Goal: Task Accomplishment & Management: Contribute content

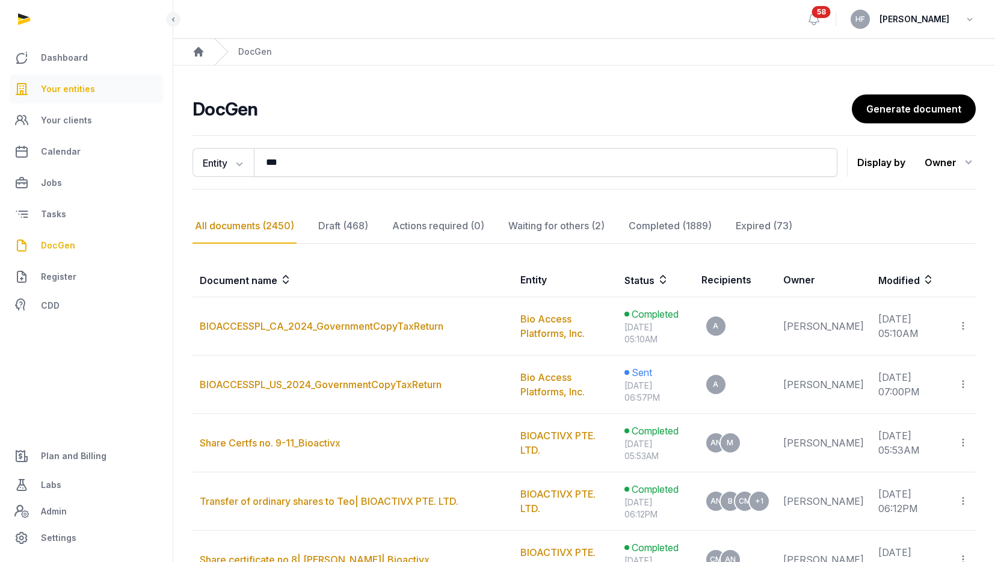
click at [113, 86] on link "Your entities" at bounding box center [86, 89] width 153 height 29
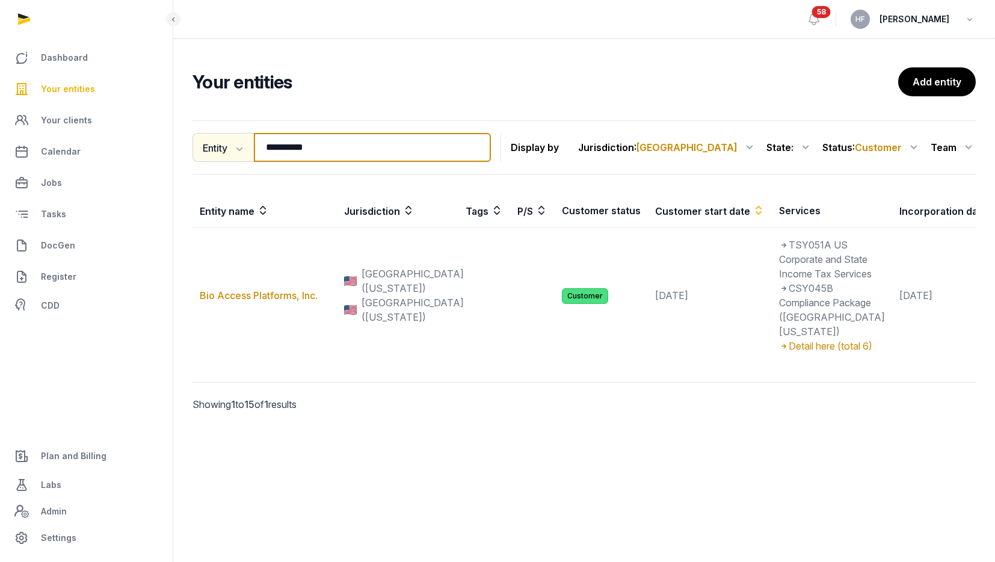
drag, startPoint x: 345, startPoint y: 153, endPoint x: 228, endPoint y: 153, distance: 116.7
click at [228, 153] on div "**********" at bounding box center [341, 147] width 298 height 29
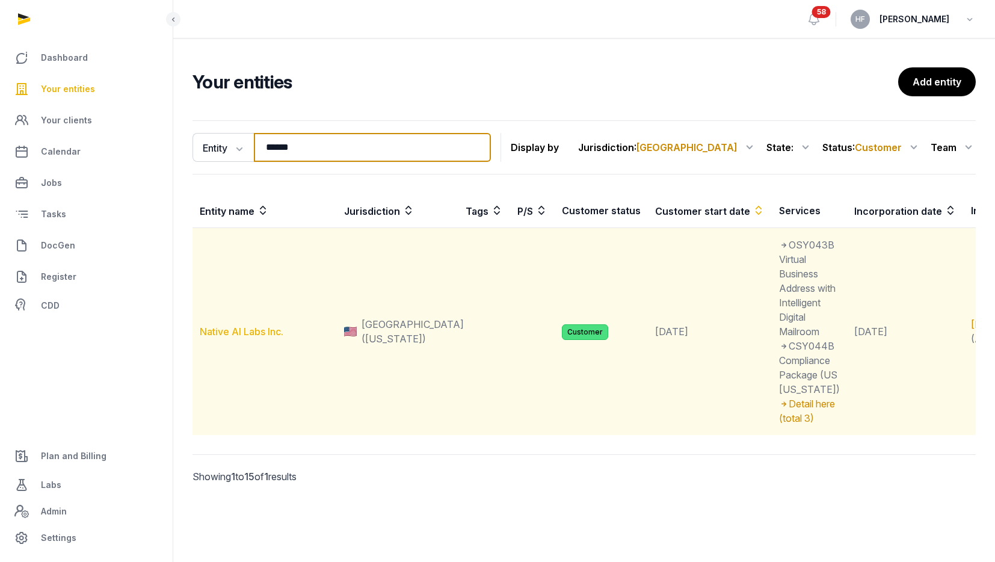
type input "******"
click at [255, 337] on link "Native AI Labs Inc." at bounding box center [242, 331] width 84 height 12
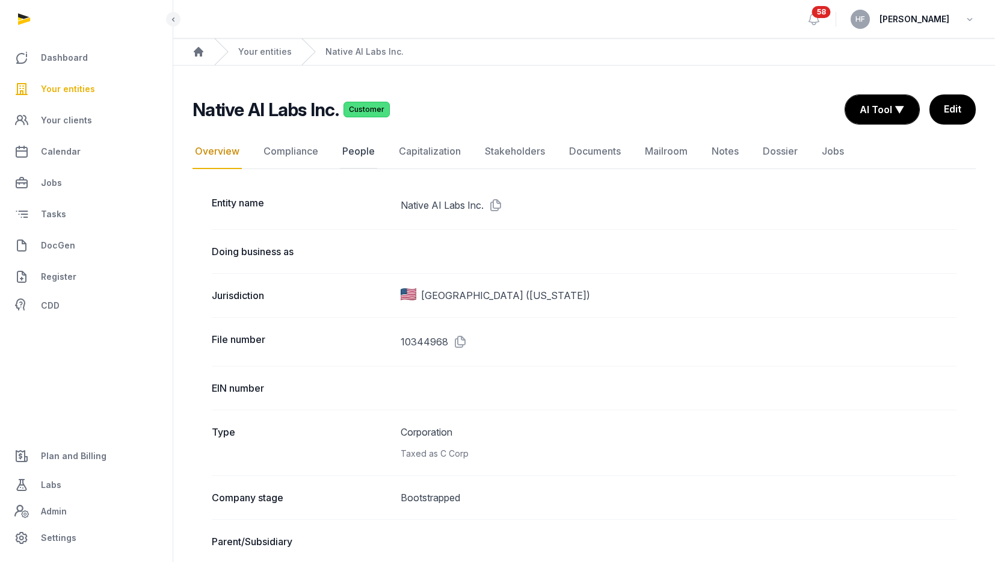
click at [362, 152] on link "People" at bounding box center [358, 151] width 37 height 35
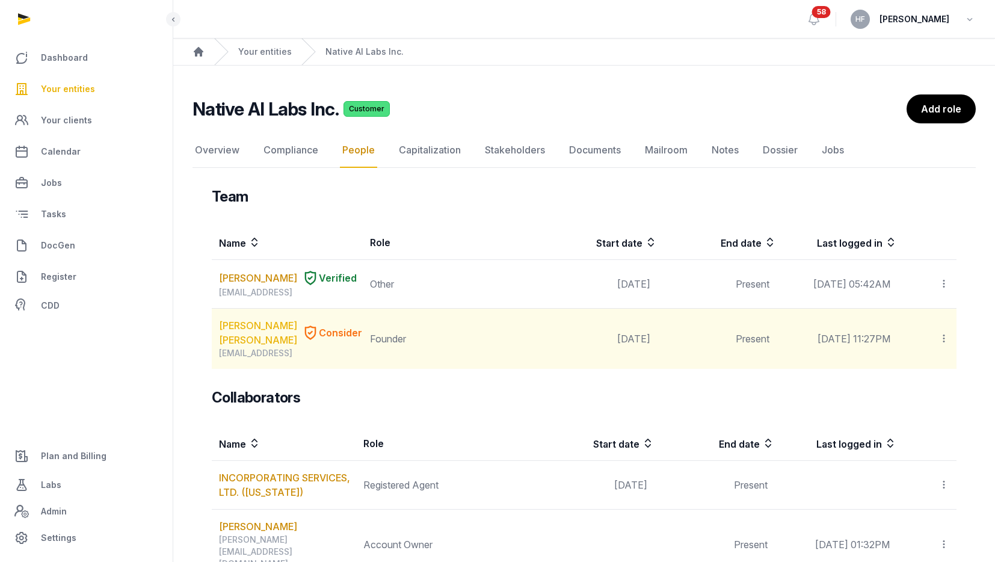
click at [251, 329] on link "[PERSON_NAME] [PERSON_NAME]" at bounding box center [258, 332] width 78 height 29
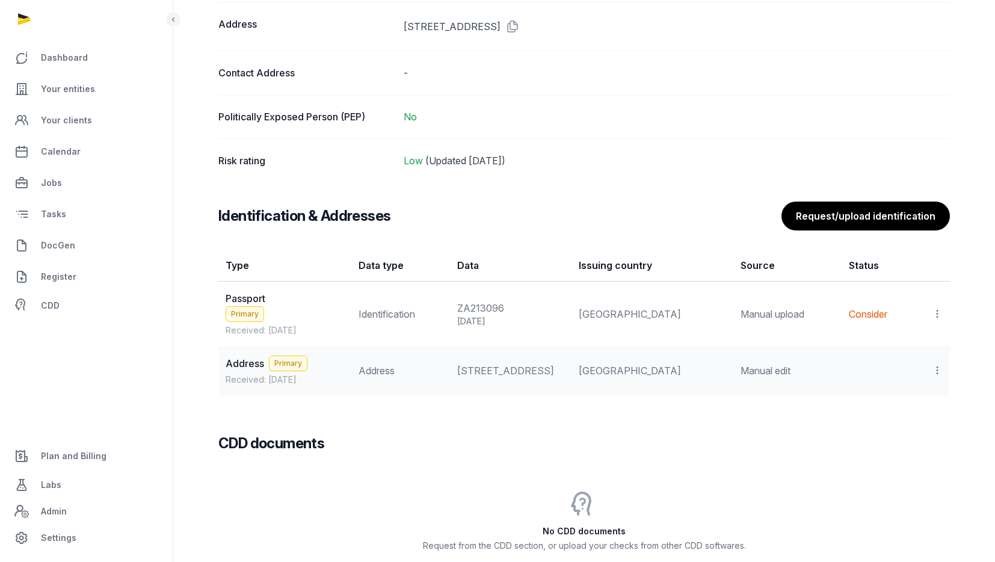
scroll to position [888, 0]
click at [943, 313] on td "View Populate Information Delete" at bounding box center [932, 312] width 35 height 65
click at [934, 310] on icon at bounding box center [937, 312] width 11 height 13
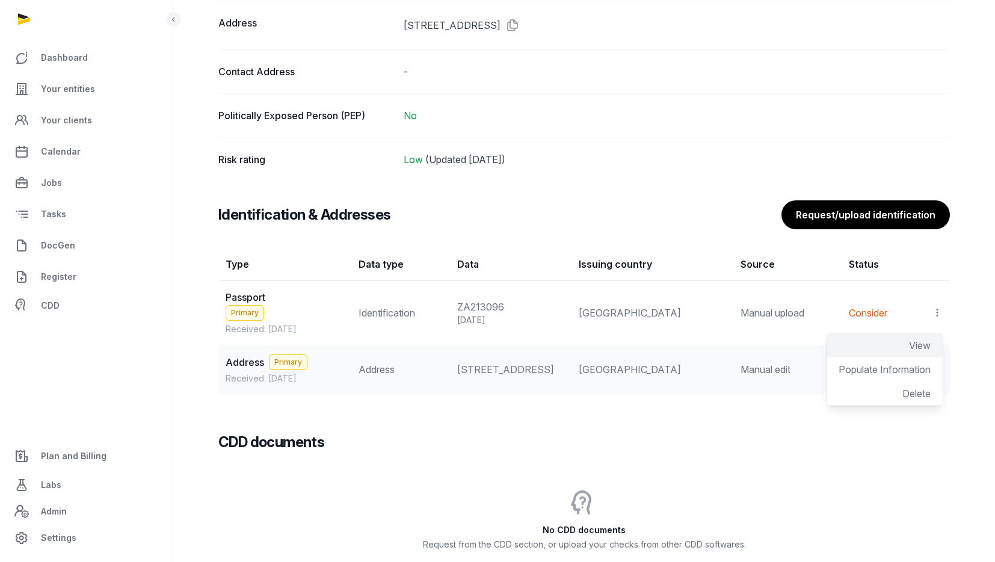
click at [913, 342] on span "View" at bounding box center [920, 345] width 22 height 12
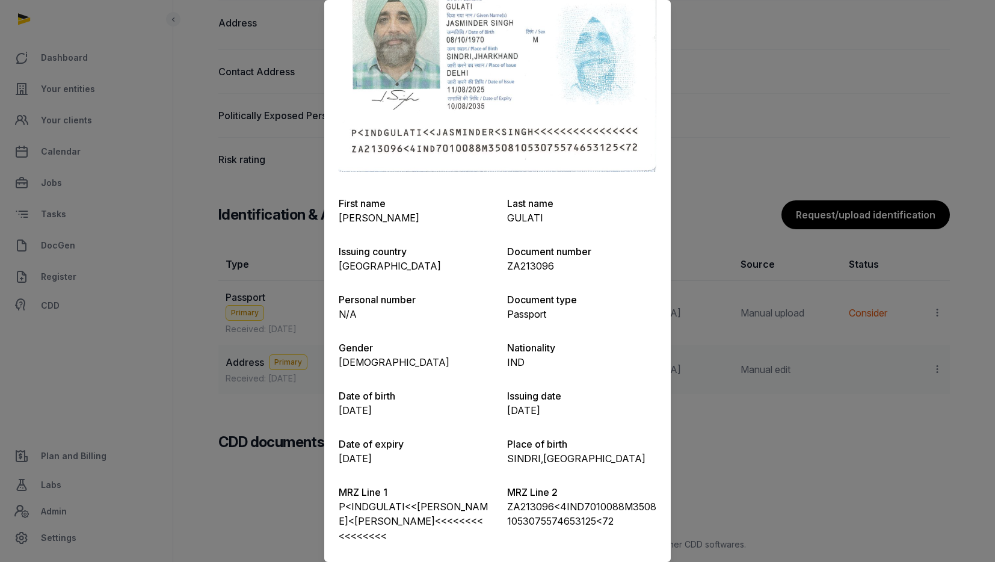
scroll to position [0, 0]
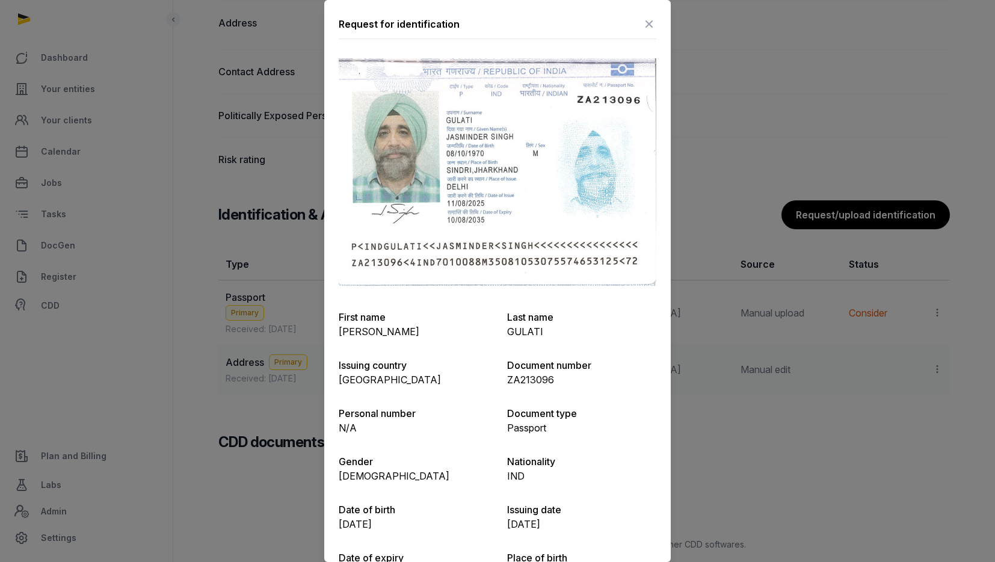
click at [649, 22] on icon at bounding box center [649, 23] width 14 height 19
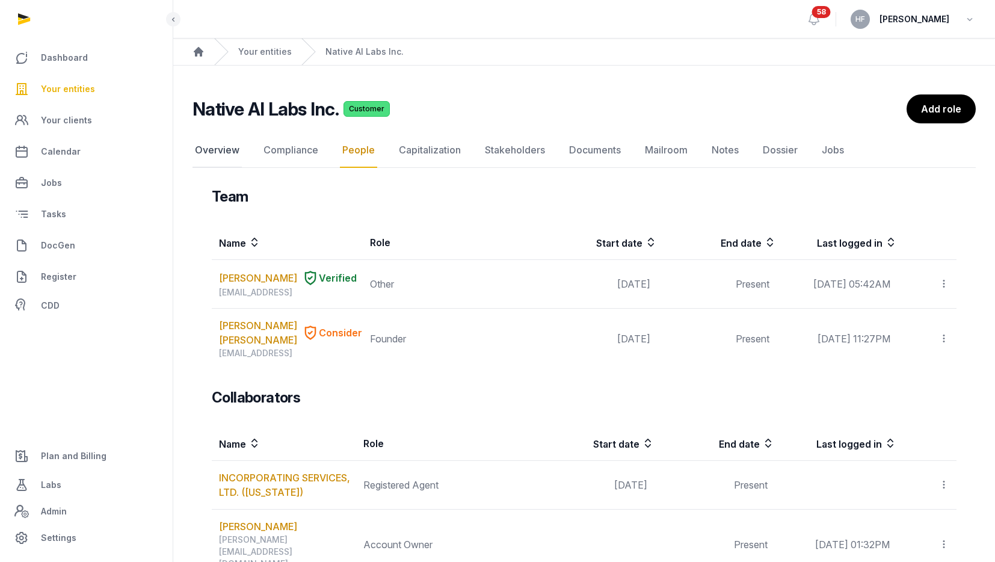
click at [209, 148] on link "Overview" at bounding box center [216, 150] width 49 height 35
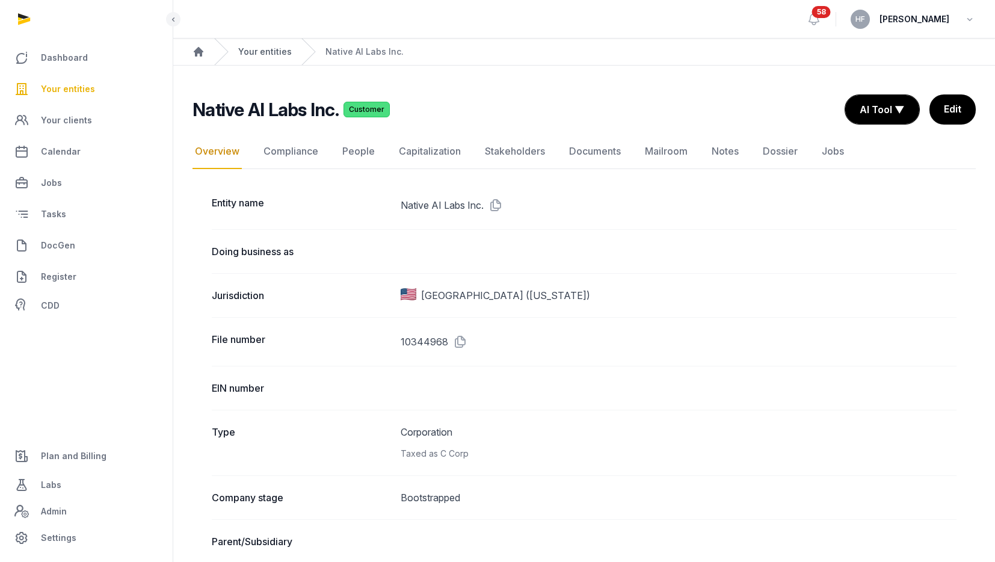
click at [277, 49] on link "Your entities" at bounding box center [265, 52] width 54 height 12
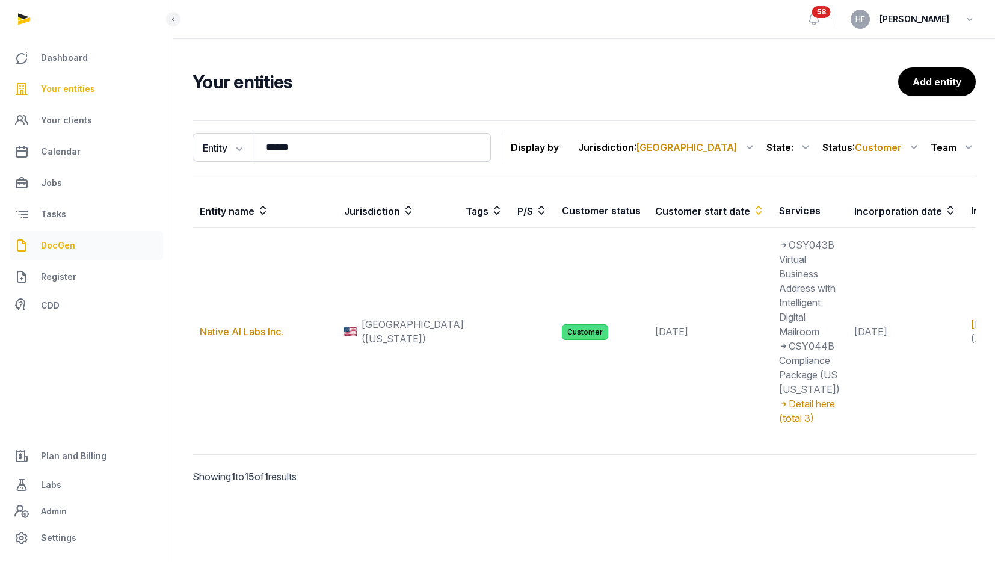
click at [79, 247] on link "DocGen" at bounding box center [86, 245] width 153 height 29
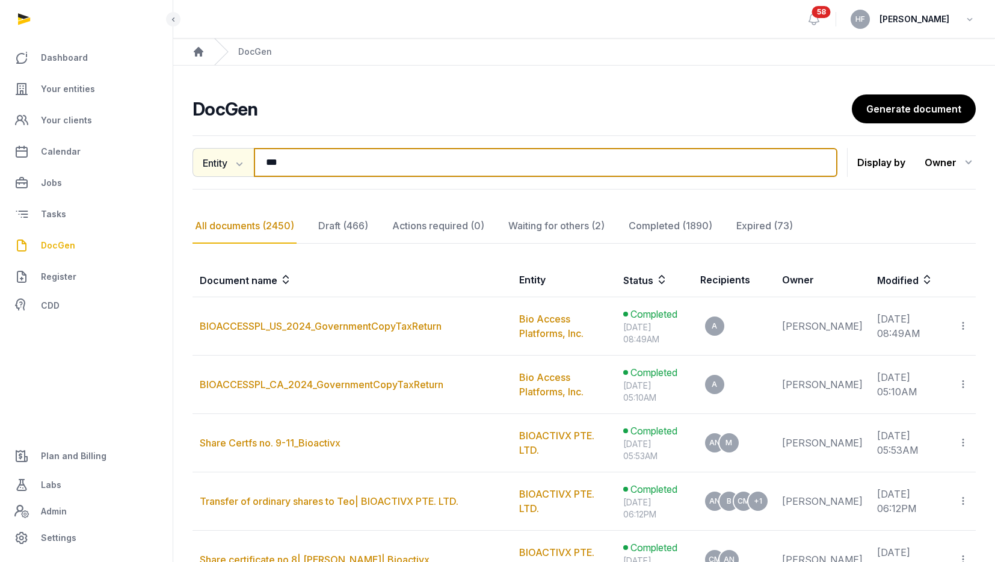
drag, startPoint x: 316, startPoint y: 171, endPoint x: 215, endPoint y: 162, distance: 100.9
click at [216, 162] on div "Entity Document name Entity Recipient *** Search" at bounding box center [514, 162] width 645 height 29
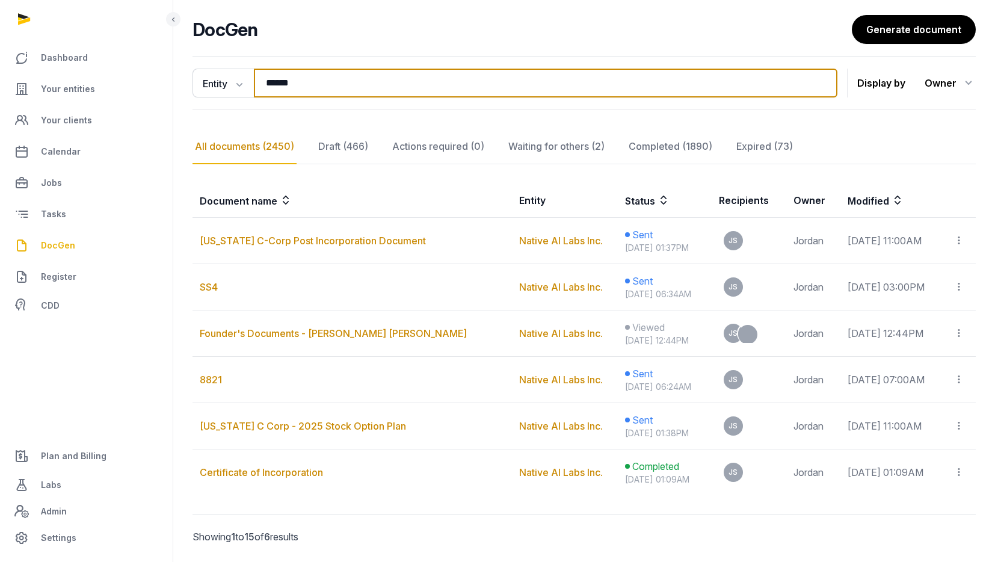
scroll to position [80, 0]
type input "******"
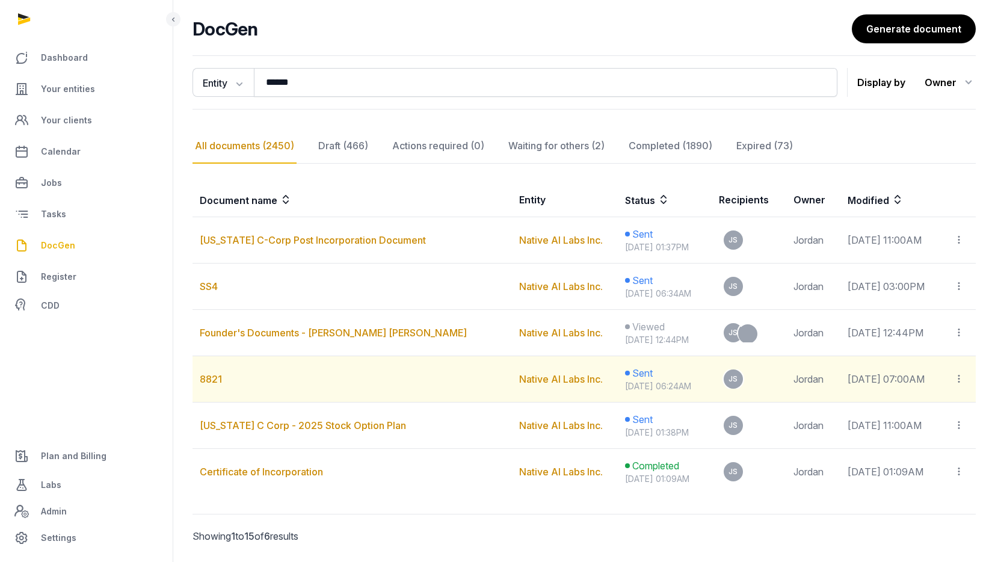
click at [958, 378] on icon at bounding box center [958, 378] width 11 height 13
click at [935, 411] on div "Copy links" at bounding box center [914, 411] width 85 height 14
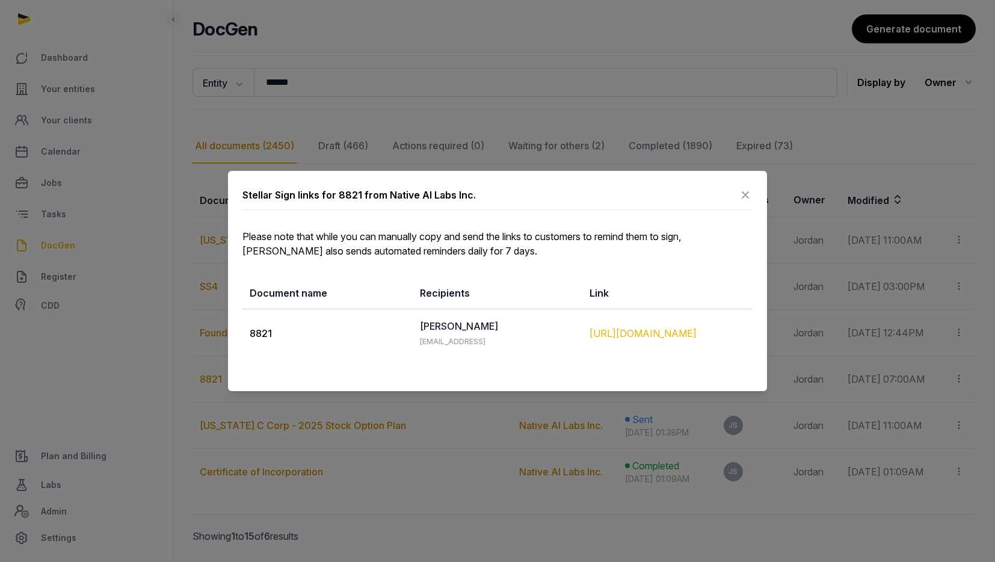
click at [651, 333] on div "[URL][DOMAIN_NAME]" at bounding box center [667, 333] width 156 height 14
click at [748, 197] on icon at bounding box center [745, 194] width 14 height 19
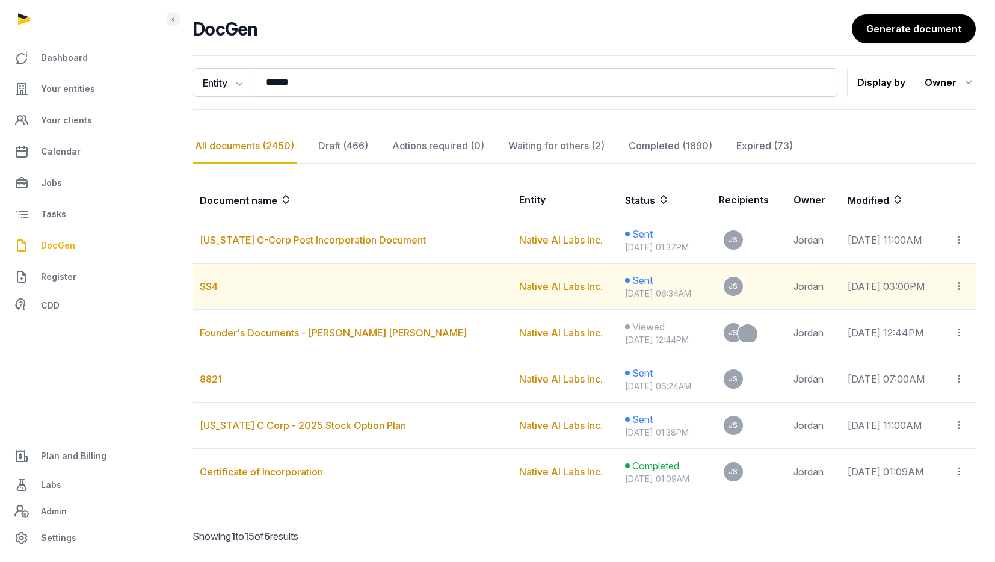
click at [956, 286] on icon at bounding box center [958, 286] width 11 height 13
click at [934, 319] on div "Copy links" at bounding box center [914, 319] width 85 height 14
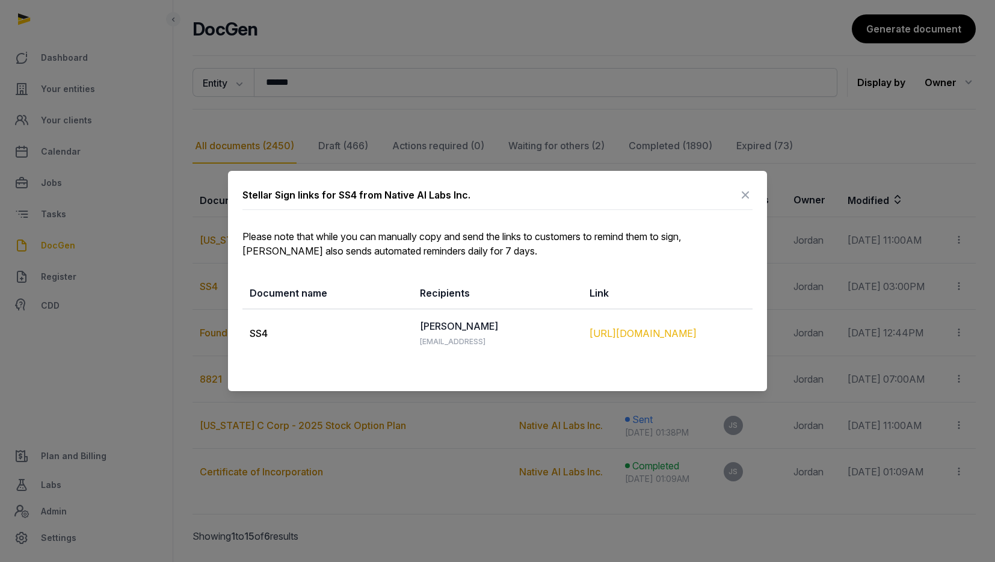
click at [620, 326] on div "[URL][DOMAIN_NAME]" at bounding box center [667, 333] width 156 height 14
click at [745, 194] on icon at bounding box center [745, 194] width 14 height 19
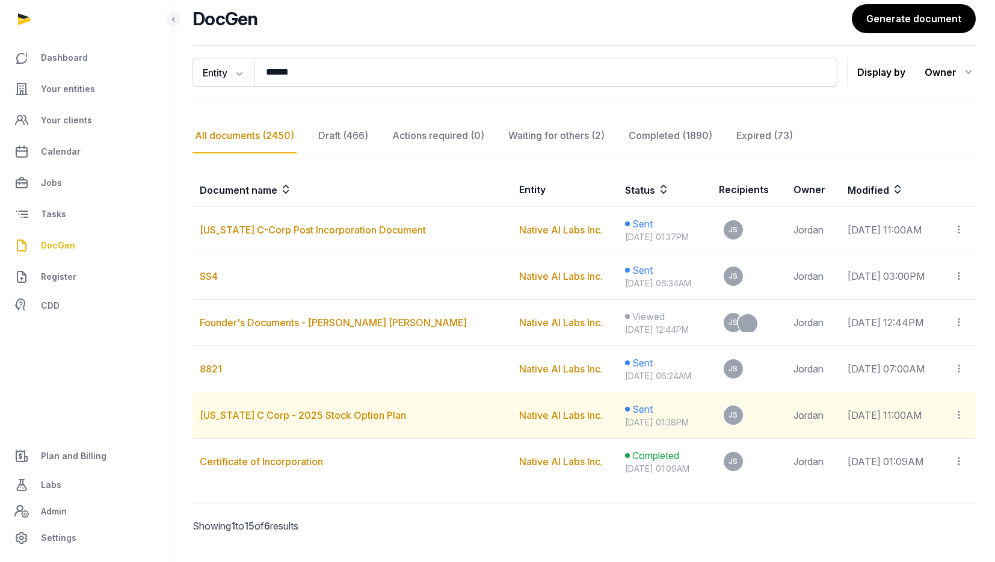
scroll to position [97, 0]
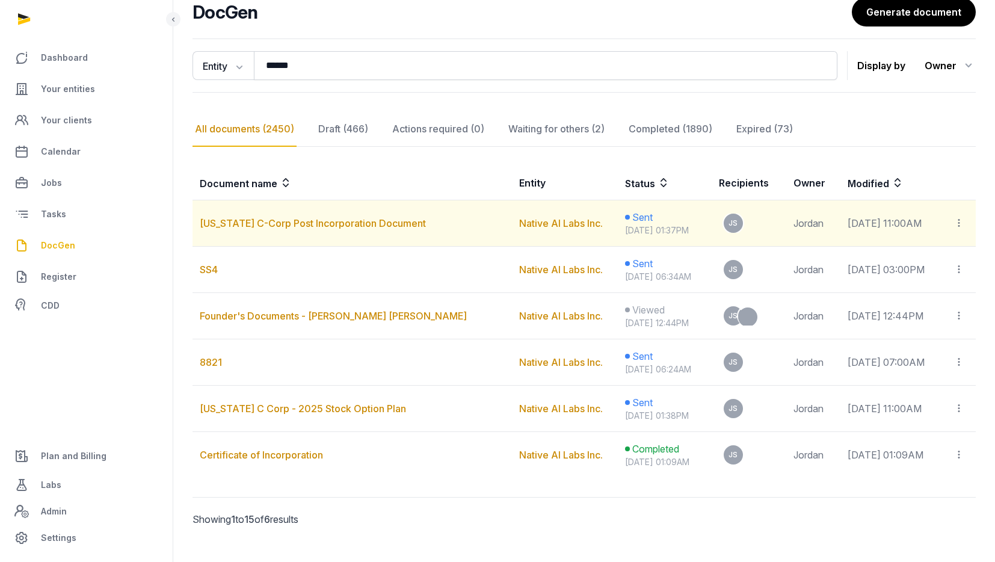
click at [961, 227] on icon at bounding box center [958, 223] width 11 height 13
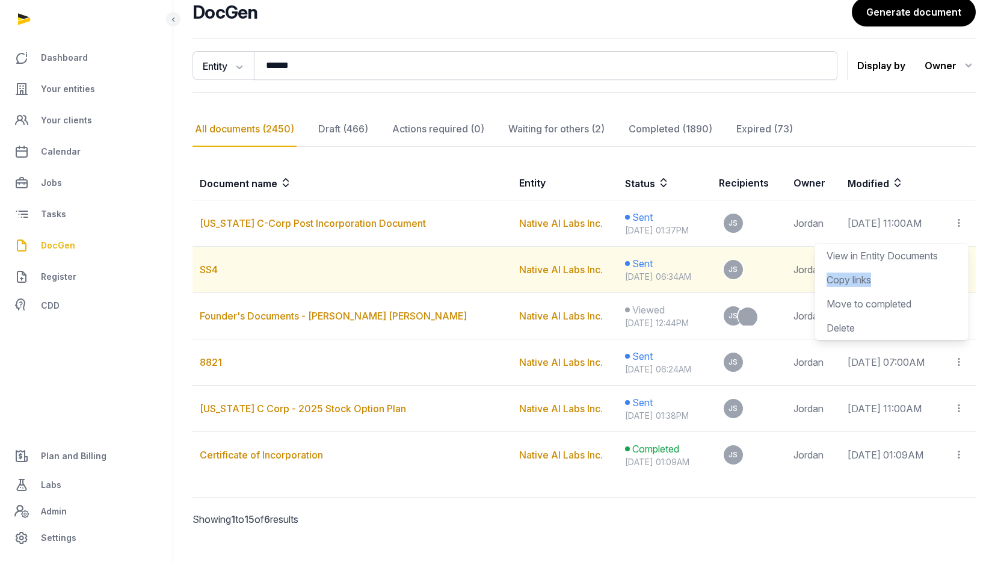
drag, startPoint x: 943, startPoint y: 253, endPoint x: 928, endPoint y: 283, distance: 33.6
click at [928, 284] on div "View in Entity Documents Copy links Move to completed [GEOGRAPHIC_DATA]" at bounding box center [891, 292] width 154 height 96
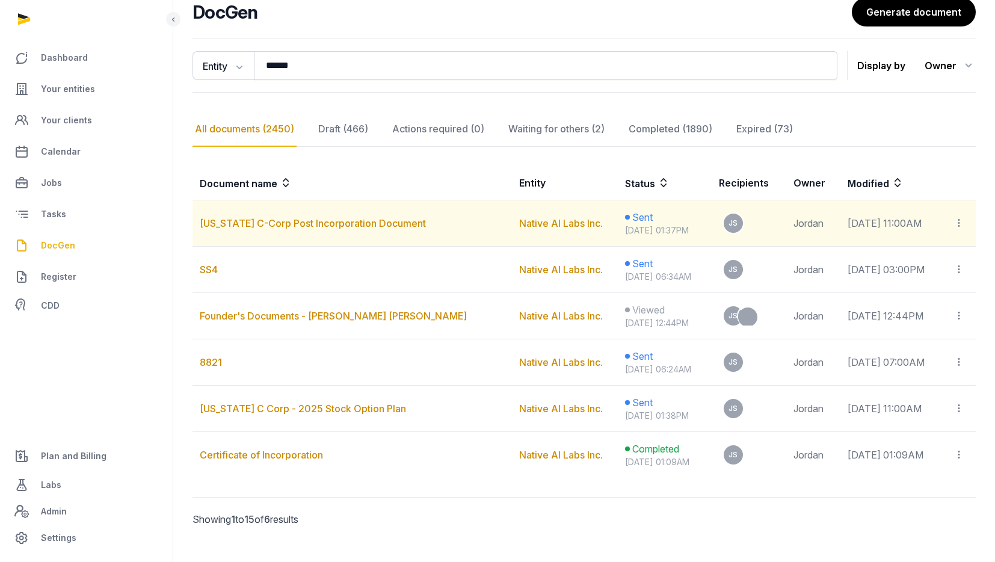
click at [959, 220] on icon at bounding box center [958, 223] width 11 height 13
click at [870, 283] on div "Copy links" at bounding box center [891, 279] width 130 height 14
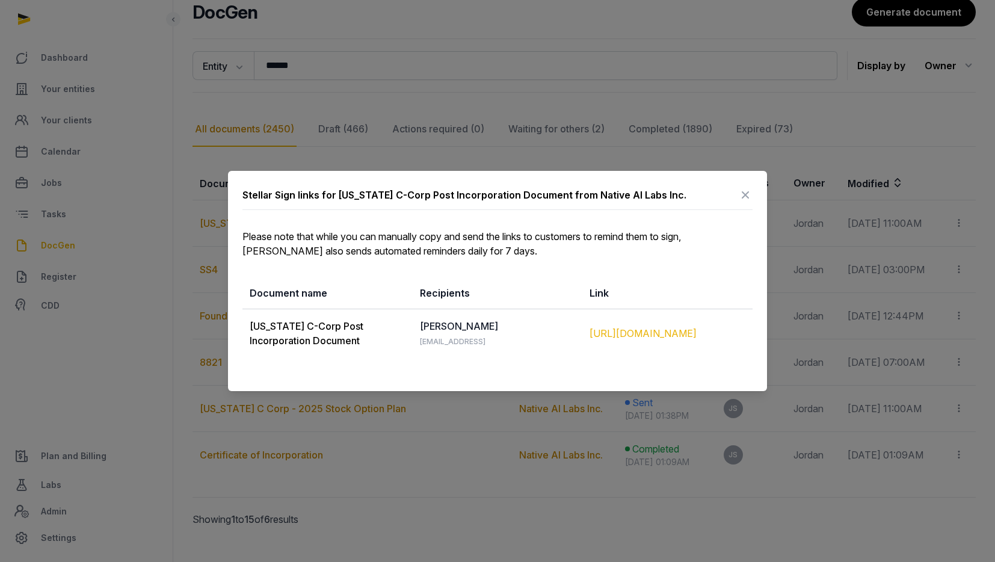
click at [657, 336] on div "[URL][DOMAIN_NAME]" at bounding box center [667, 333] width 156 height 14
click at [746, 191] on icon at bounding box center [745, 194] width 14 height 19
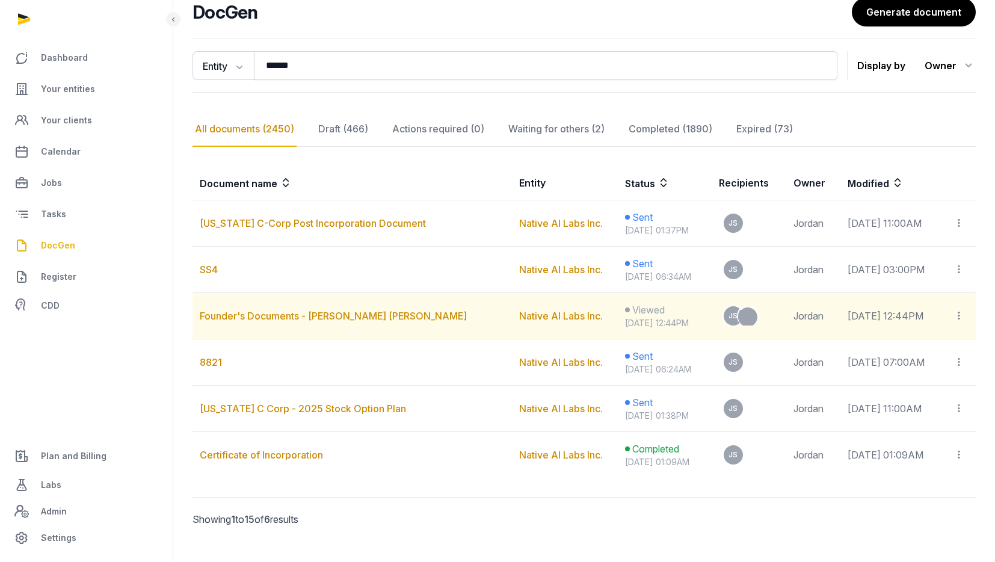
click at [959, 313] on icon at bounding box center [958, 315] width 11 height 13
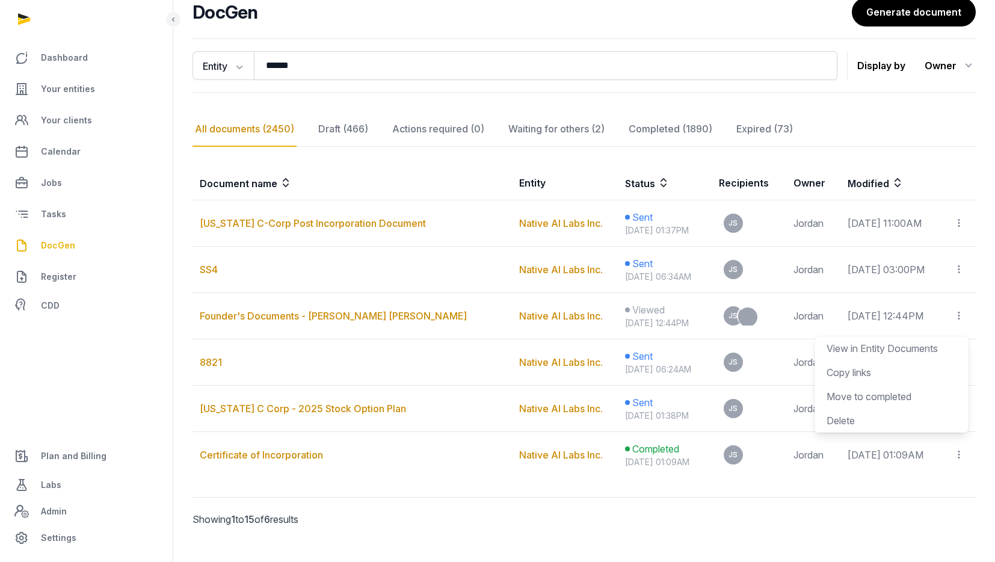
click at [486, 522] on div at bounding box center [584, 518] width 382 height 43
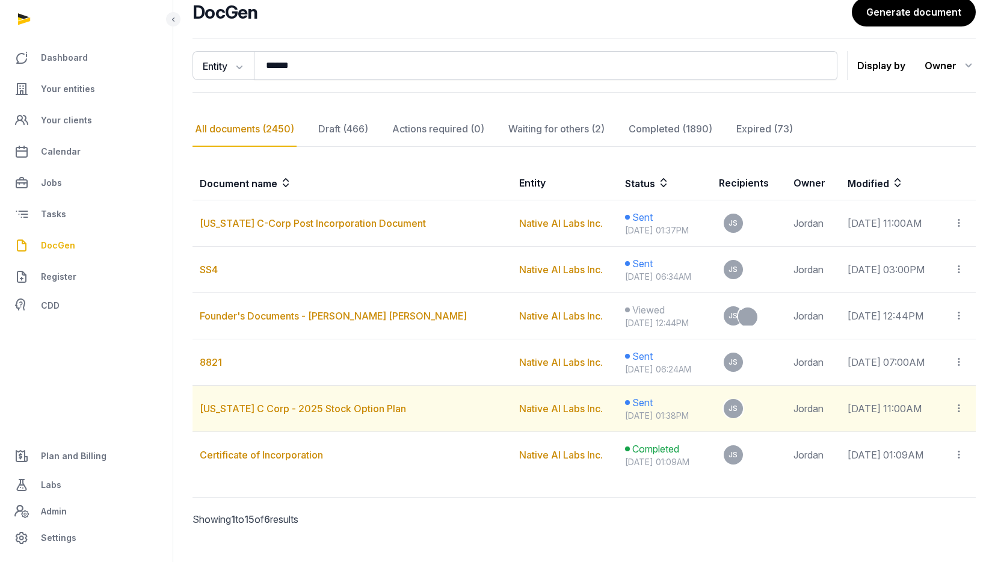
click at [956, 410] on icon at bounding box center [958, 408] width 11 height 13
click at [863, 470] on div "Copy links" at bounding box center [891, 465] width 130 height 14
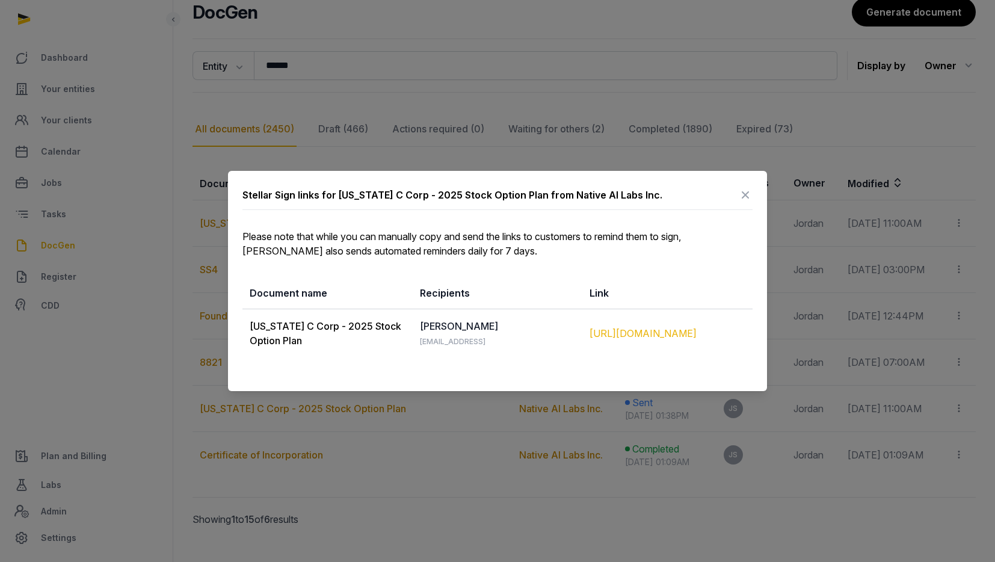
click at [668, 328] on div "[URL][DOMAIN_NAME]" at bounding box center [667, 333] width 156 height 14
click at [745, 195] on icon at bounding box center [745, 194] width 14 height 19
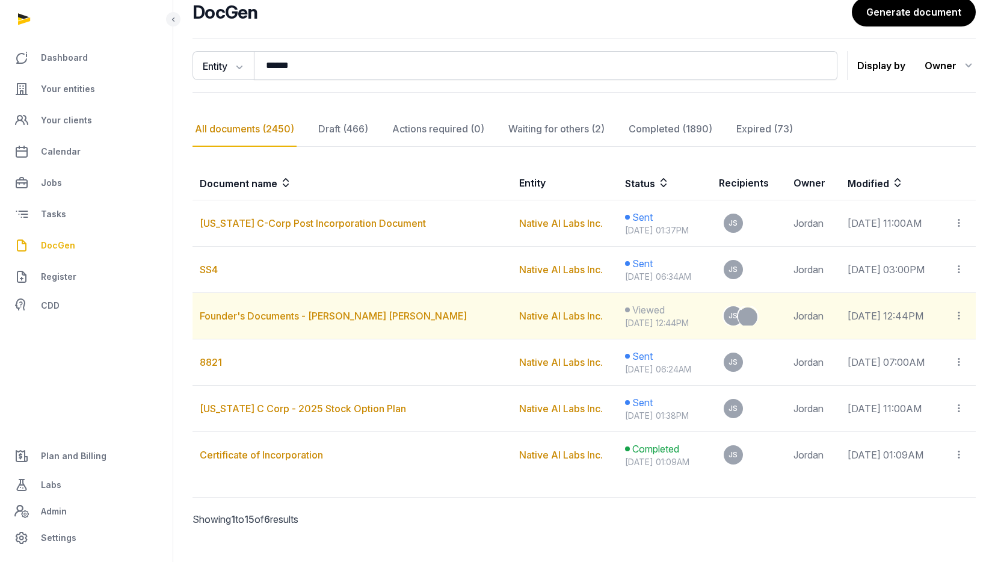
click at [957, 317] on icon at bounding box center [958, 315] width 11 height 13
click at [887, 374] on div "Copy links" at bounding box center [891, 372] width 130 height 14
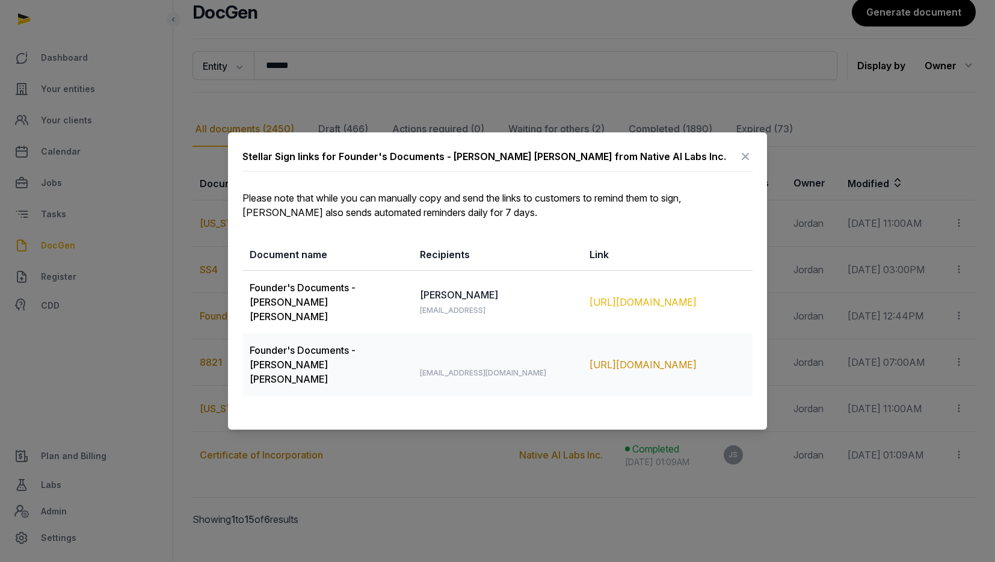
click at [674, 309] on div "[URL][DOMAIN_NAME]" at bounding box center [667, 302] width 156 height 14
click at [747, 159] on icon at bounding box center [745, 156] width 14 height 19
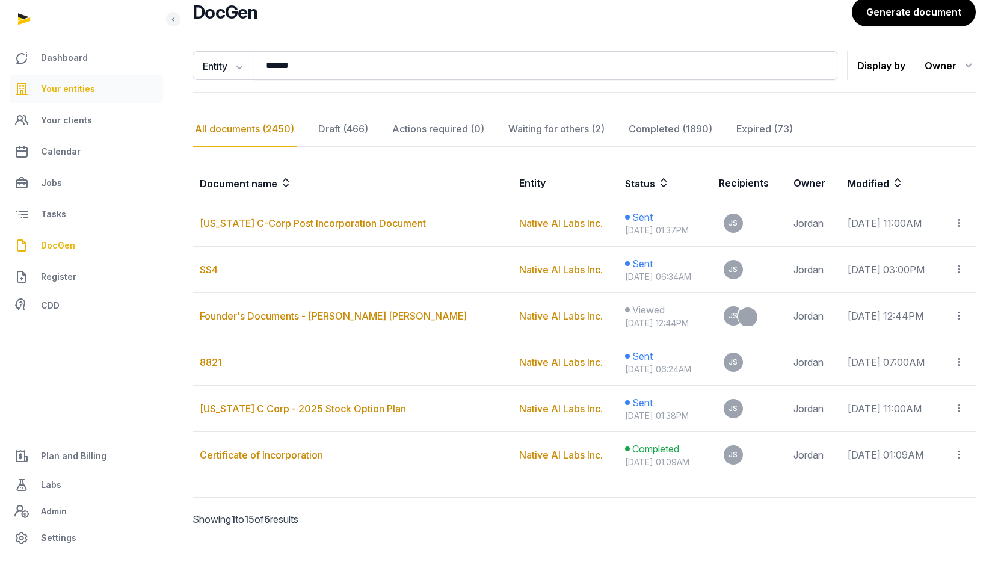
click at [61, 86] on span "Your entities" at bounding box center [68, 89] width 54 height 14
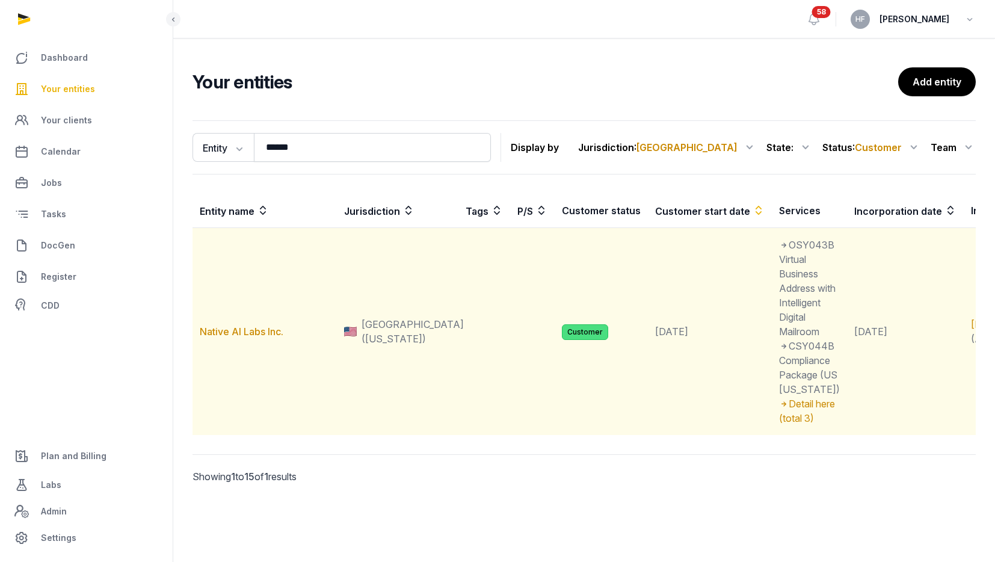
click at [241, 379] on td "Native AI Labs Inc." at bounding box center [264, 332] width 144 height 208
click at [242, 337] on link "Native AI Labs Inc." at bounding box center [242, 331] width 84 height 12
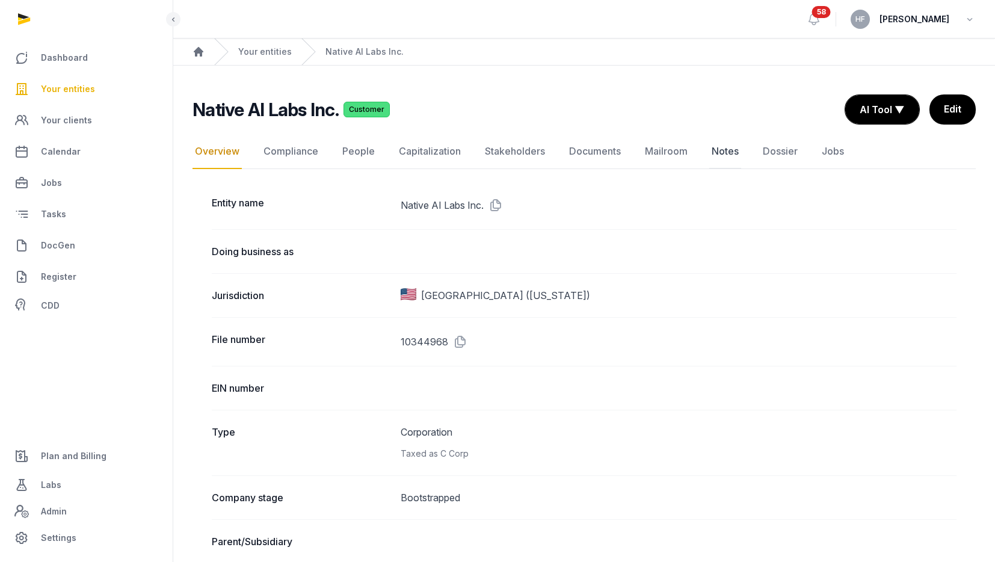
click at [712, 150] on link "Notes" at bounding box center [725, 151] width 32 height 35
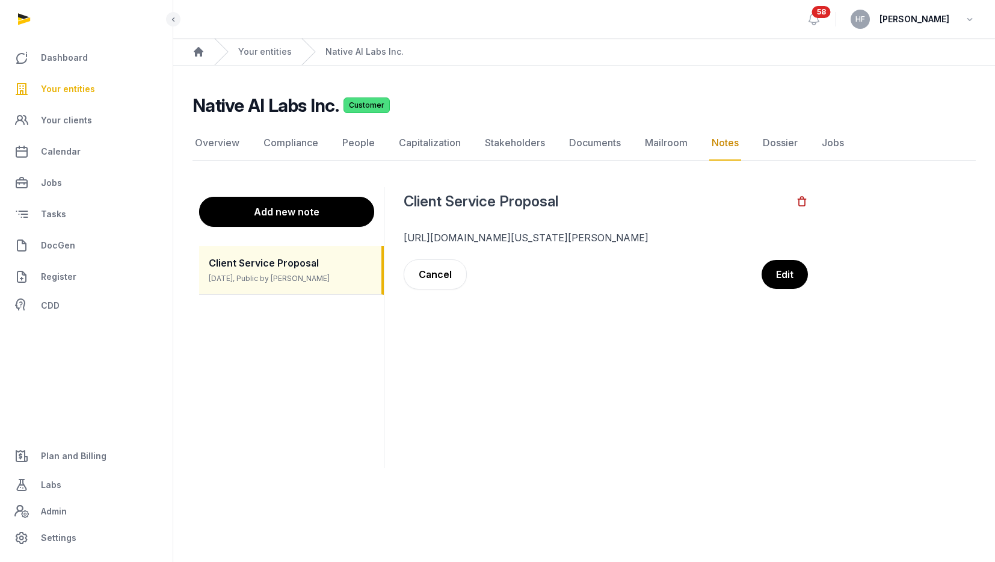
click at [263, 212] on button "Add new note" at bounding box center [286, 212] width 175 height 30
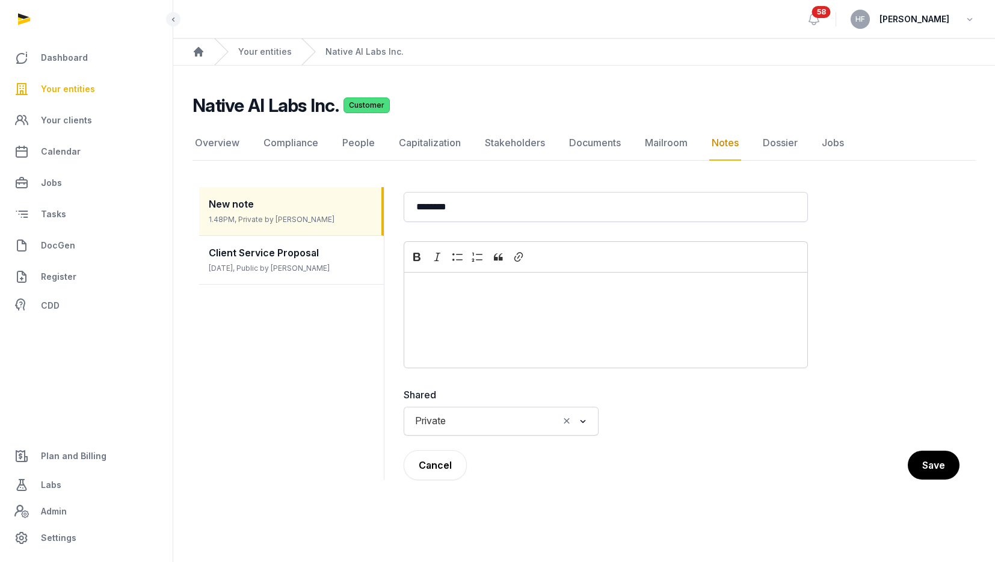
click at [499, 293] on p "Editor editing area: main" at bounding box center [606, 288] width 384 height 14
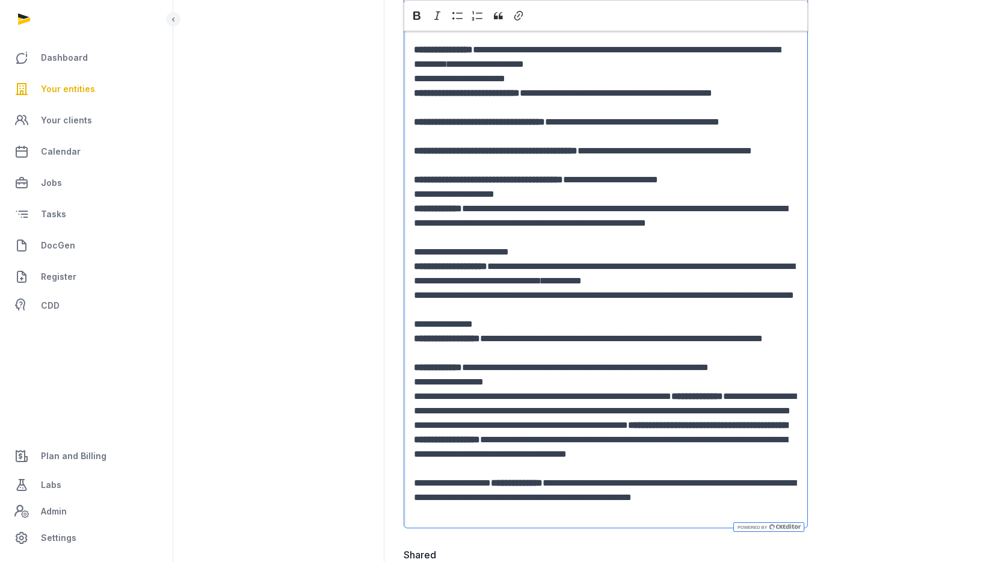
scroll to position [660, 0]
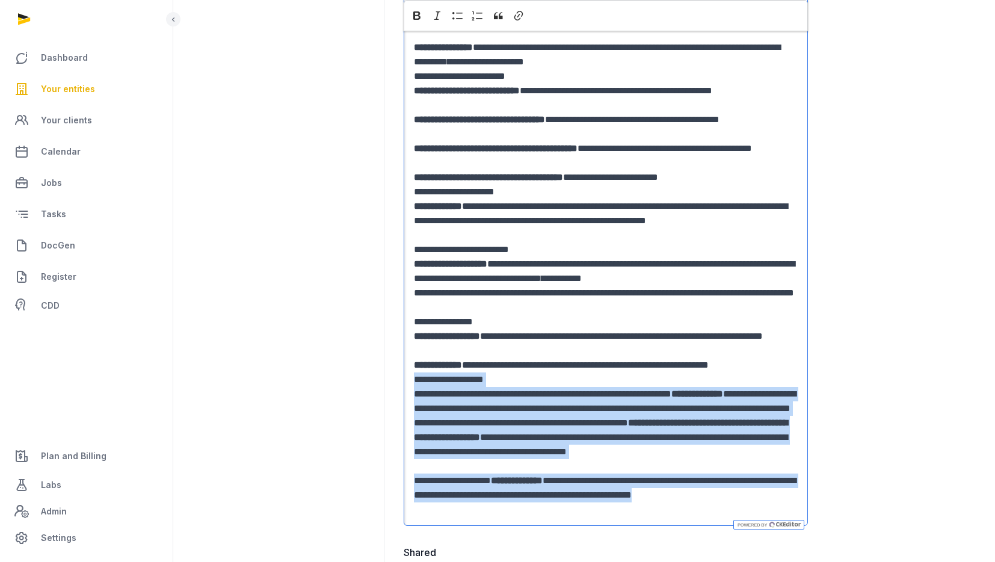
drag, startPoint x: 464, startPoint y: 513, endPoint x: 408, endPoint y: 381, distance: 143.7
click at [408, 381] on div "**********" at bounding box center [606, 68] width 404 height 915
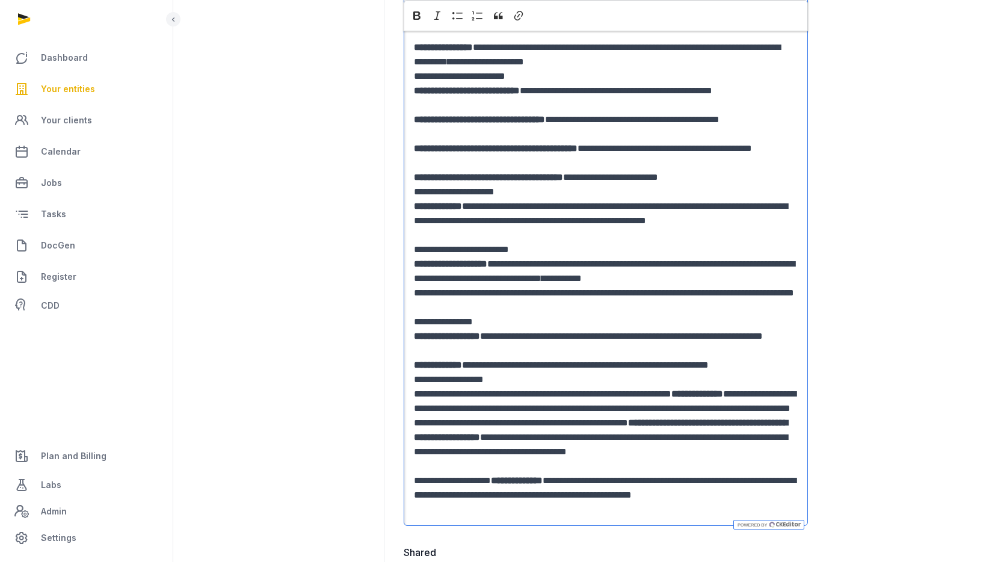
scroll to position [644, 0]
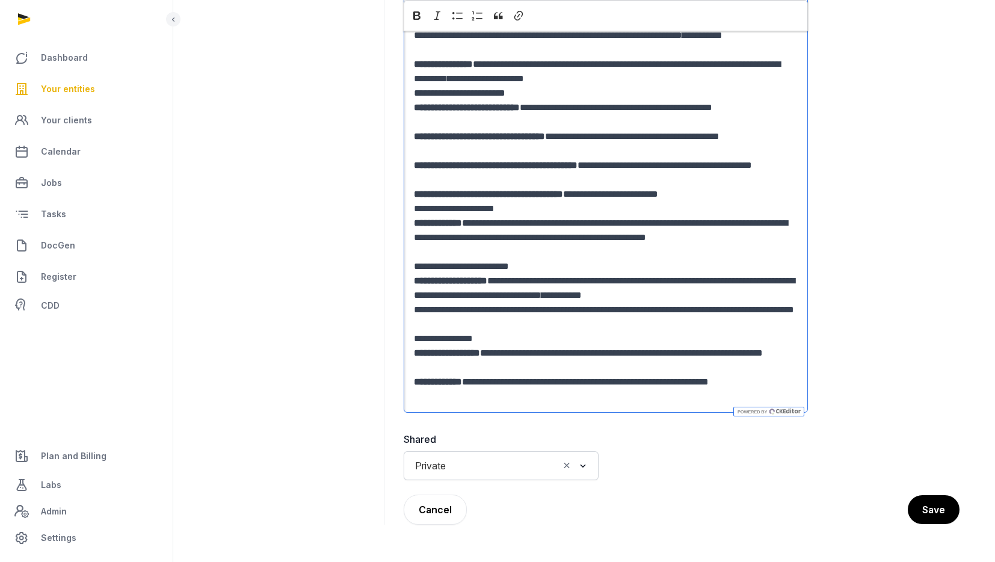
click at [482, 470] on input "Search for option" at bounding box center [504, 465] width 107 height 17
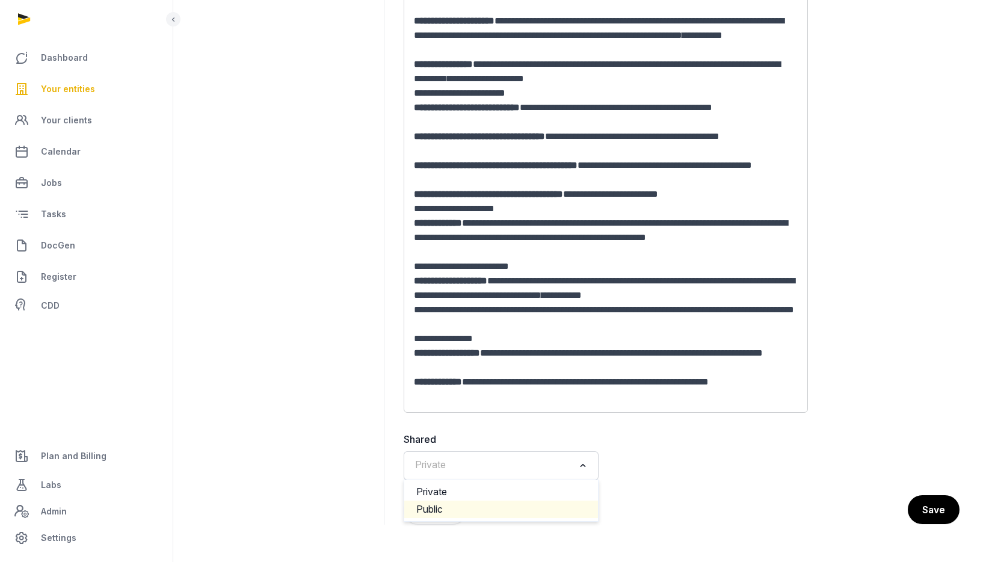
click at [455, 503] on li "Public" at bounding box center [501, 508] width 194 height 17
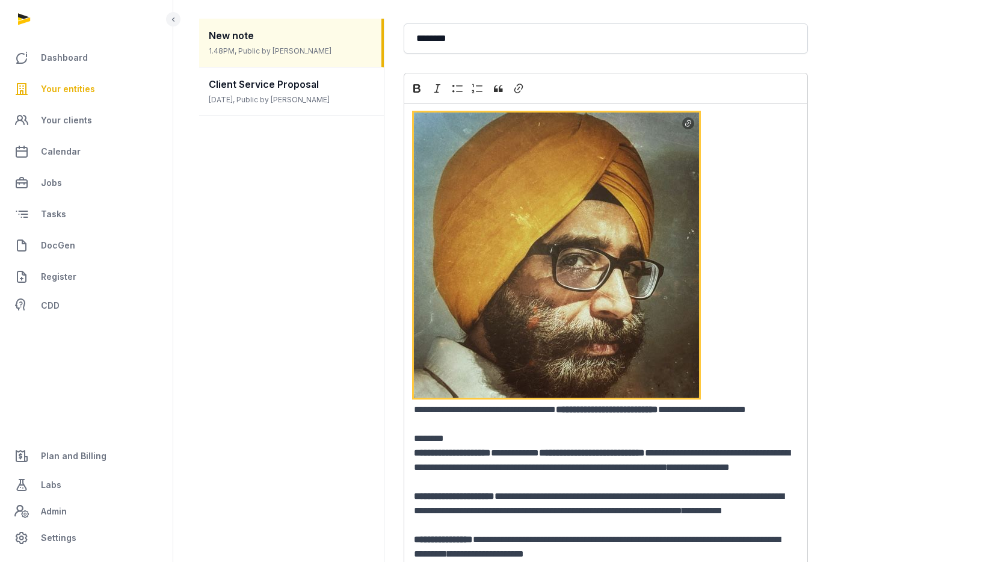
scroll to position [174, 0]
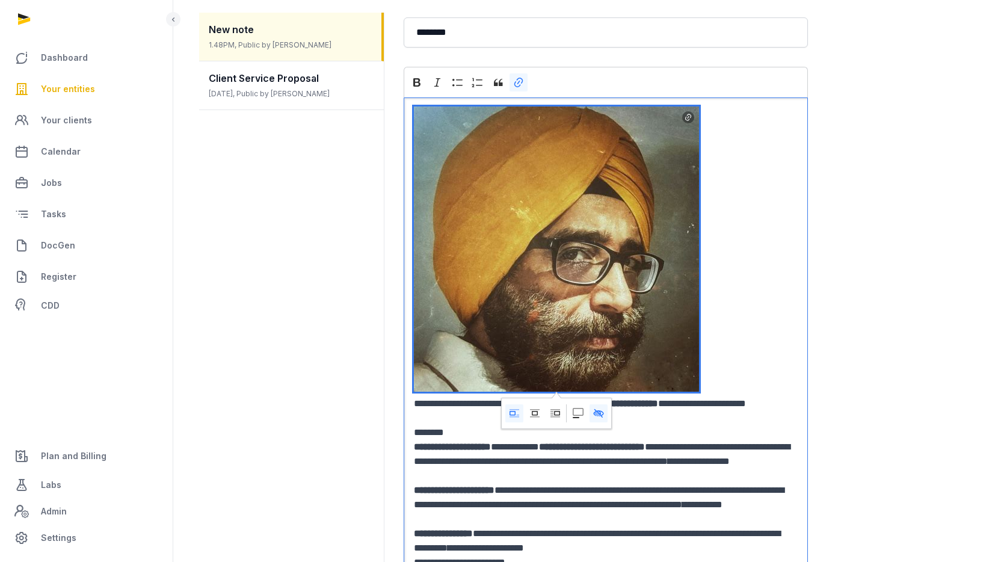
click at [614, 327] on img "Editor editing area: main" at bounding box center [556, 248] width 285 height 285
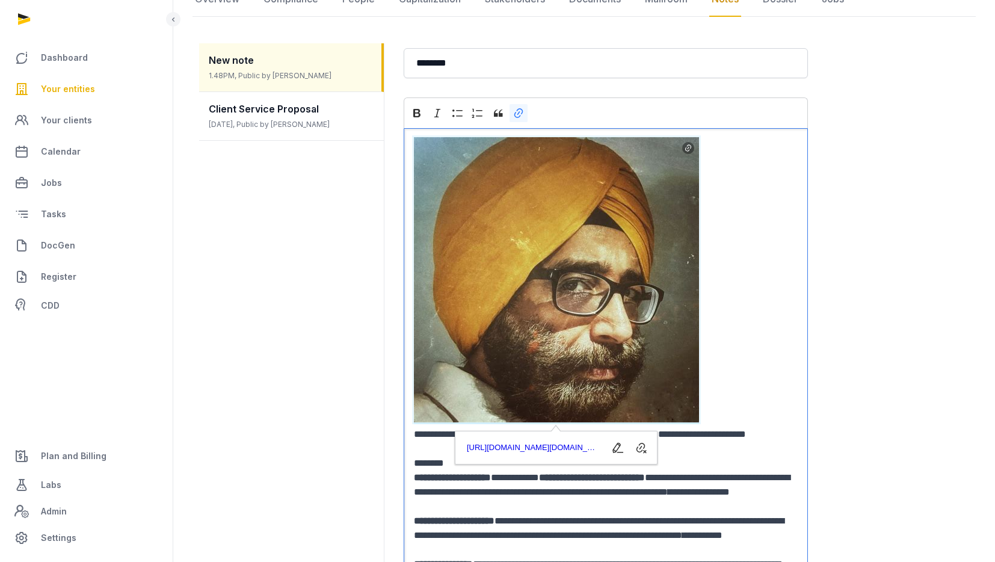
scroll to position [138, 0]
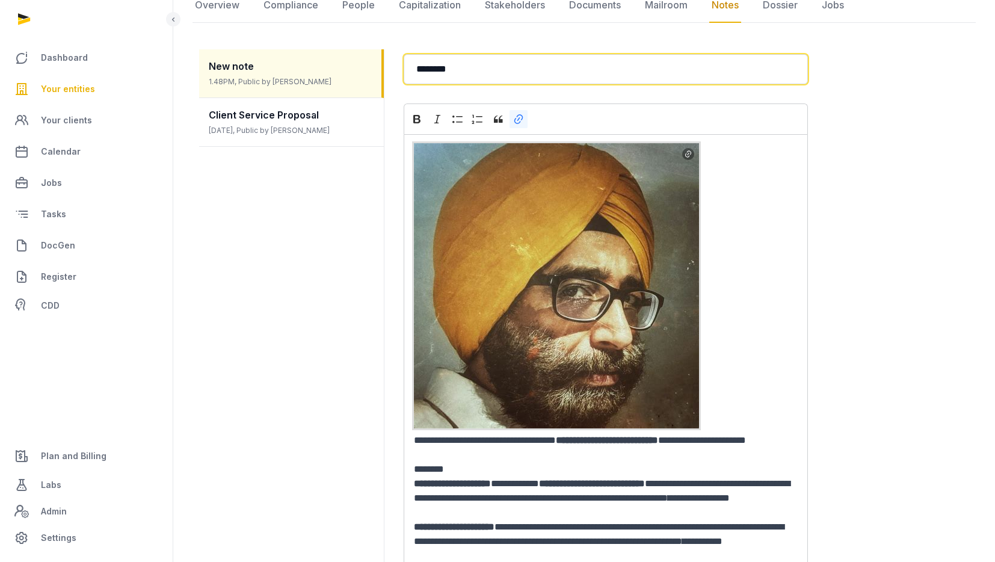
drag, startPoint x: 484, startPoint y: 69, endPoint x: 391, endPoint y: 69, distance: 92.6
click at [391, 69] on div "**********" at bounding box center [584, 536] width 770 height 1002
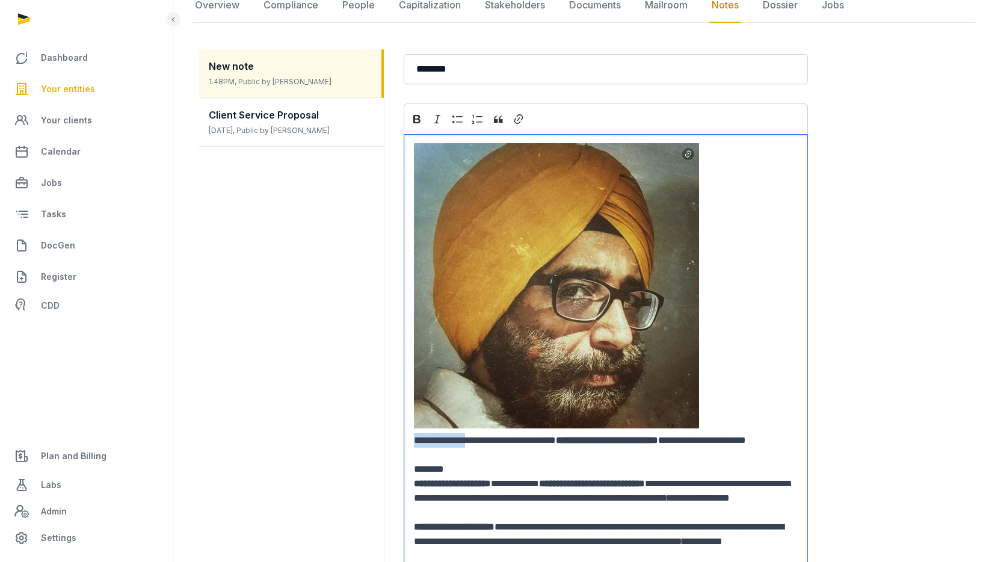
drag, startPoint x: 476, startPoint y: 439, endPoint x: 592, endPoint y: 432, distance: 116.9
click at [592, 433] on p "**********" at bounding box center [606, 447] width 384 height 29
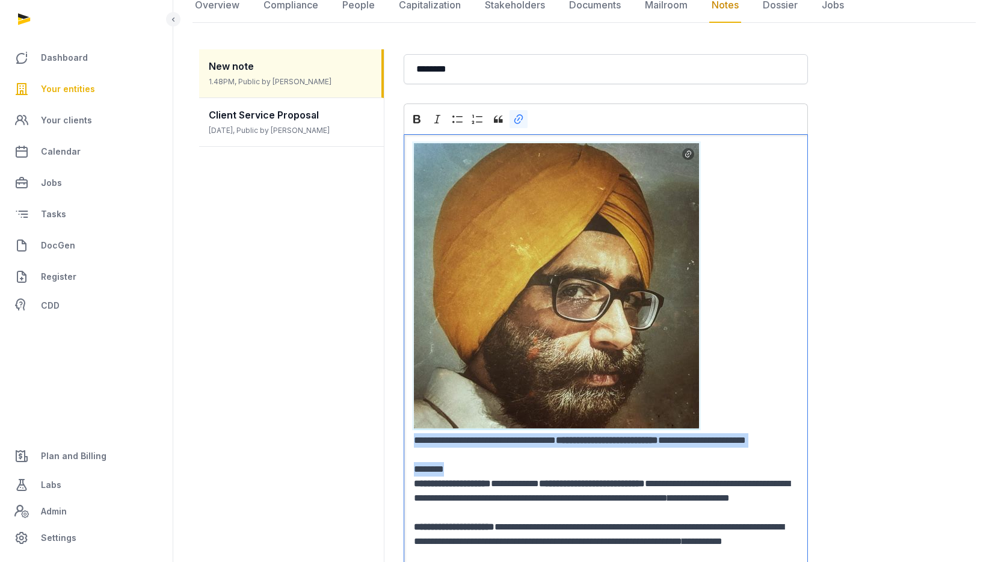
drag, startPoint x: 502, startPoint y: 461, endPoint x: 409, endPoint y: 425, distance: 100.0
click at [409, 425] on div "**********" at bounding box center [606, 526] width 404 height 785
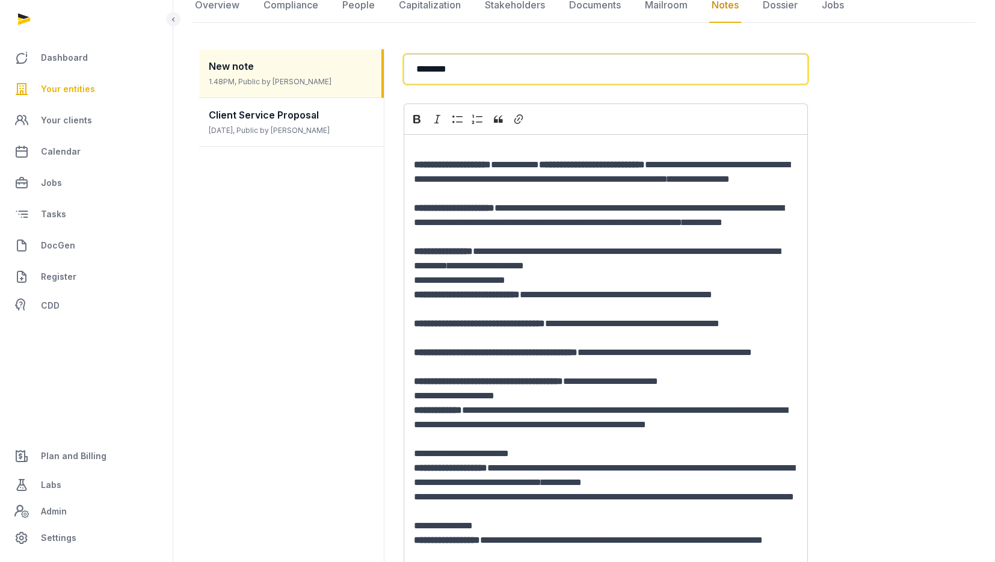
click at [493, 66] on input "********" at bounding box center [606, 69] width 404 height 30
drag, startPoint x: 493, startPoint y: 66, endPoint x: 395, endPoint y: 66, distance: 98.0
click at [395, 66] on dd "**********" at bounding box center [681, 380] width 575 height 662
paste input "**********"
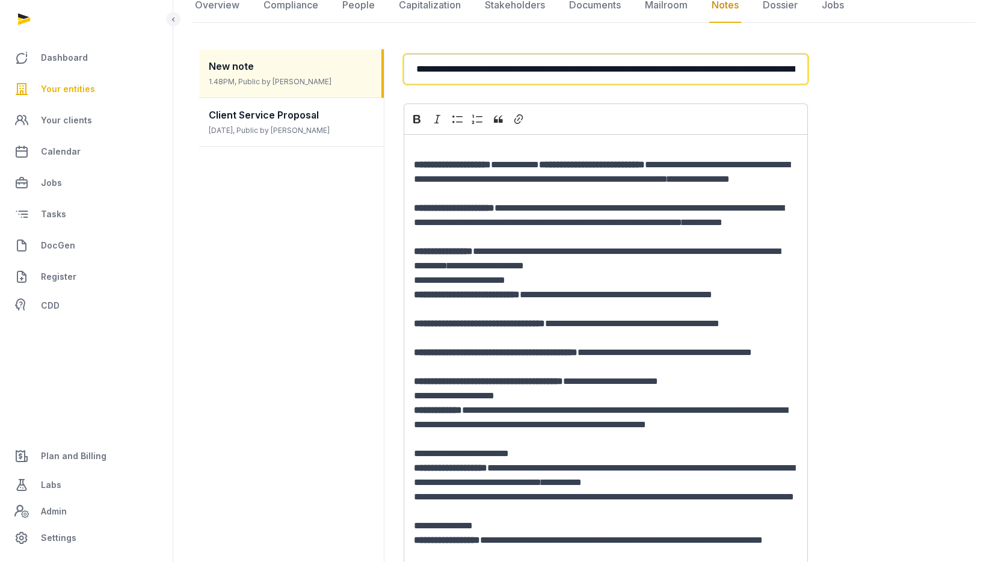
drag, startPoint x: 521, startPoint y: 69, endPoint x: 540, endPoint y: 64, distance: 19.8
click at [540, 64] on input "**********" at bounding box center [606, 69] width 404 height 30
drag, startPoint x: 532, startPoint y: 66, endPoint x: 534, endPoint y: 82, distance: 15.7
click at [534, 82] on input "**********" at bounding box center [606, 69] width 404 height 30
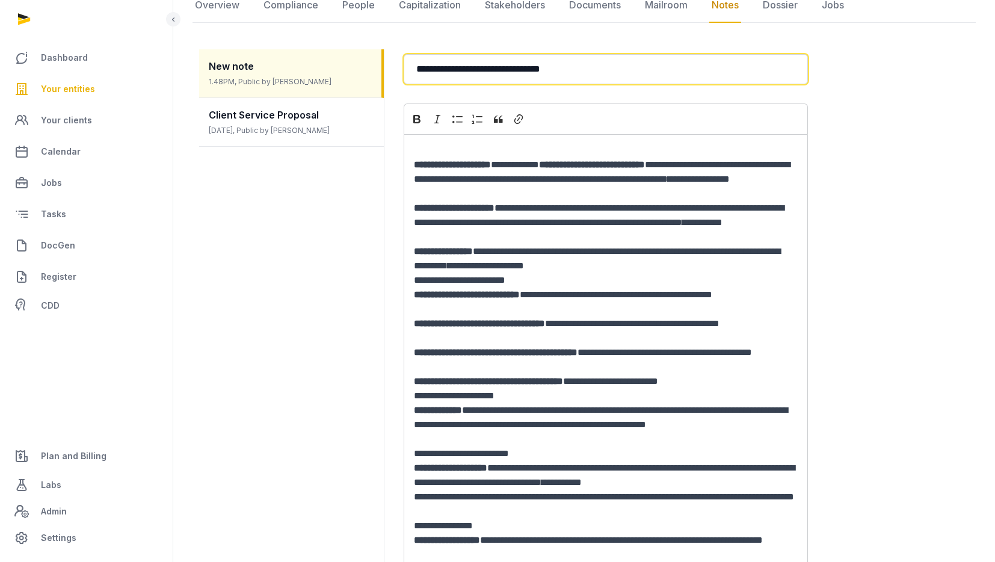
scroll to position [326, 0]
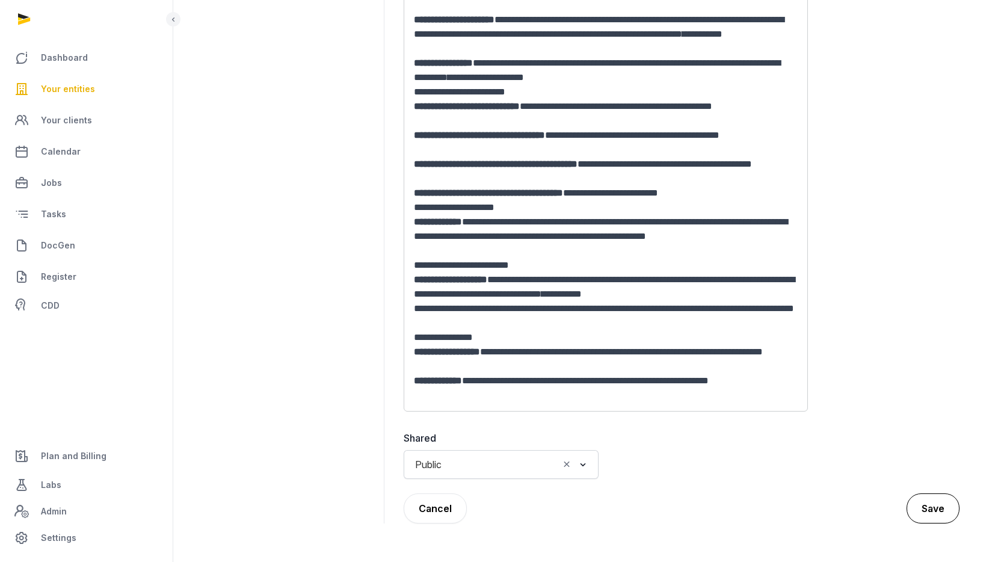
type input "**********"
click at [941, 500] on button "Save" at bounding box center [932, 508] width 53 height 30
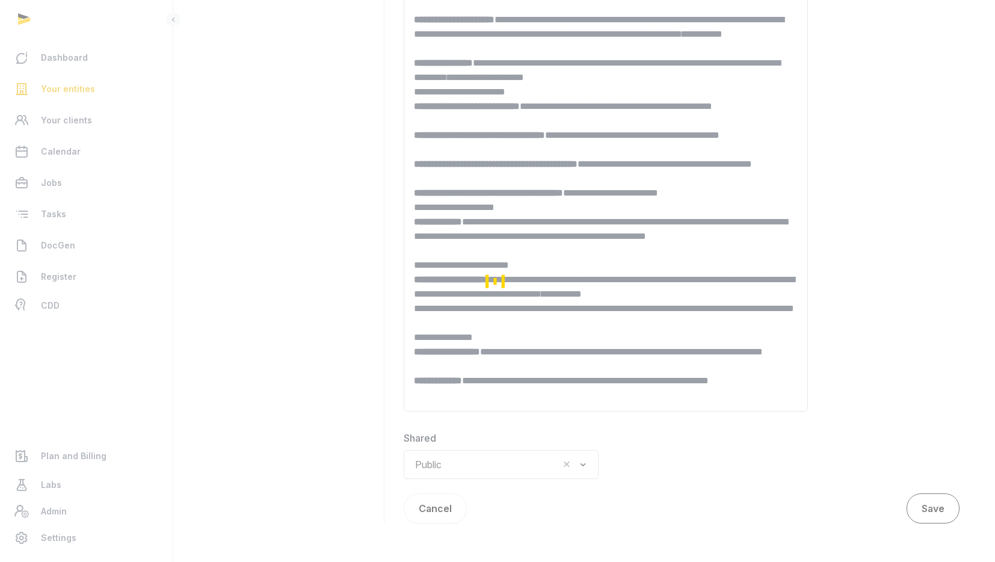
scroll to position [156, 0]
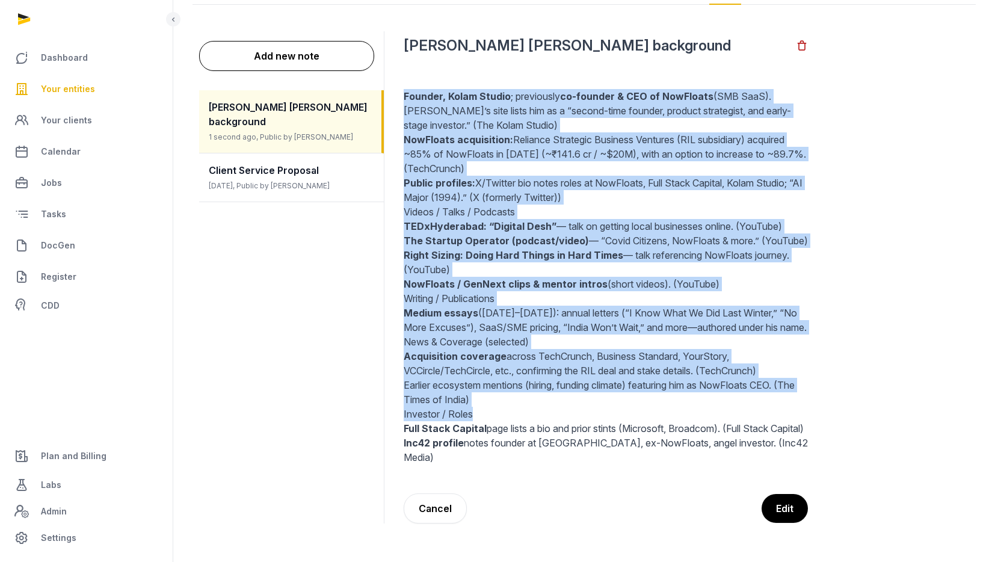
drag, startPoint x: 405, startPoint y: 96, endPoint x: 788, endPoint y: 413, distance: 496.9
click at [787, 413] on div "Founder, Kolam Studio ; previously co-founder & CEO of NowFloats (SMB SaaS). [P…" at bounding box center [606, 277] width 404 height 404
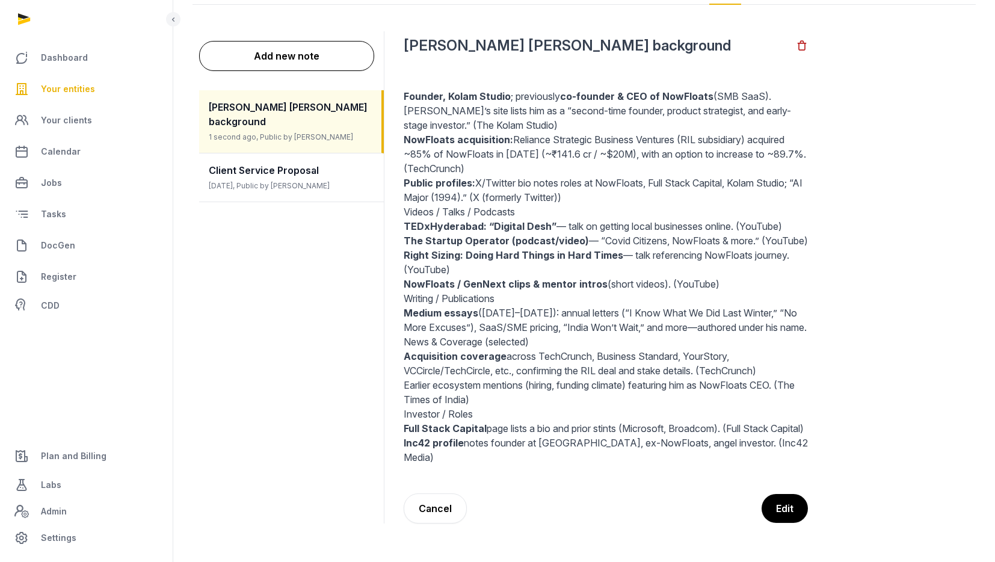
click at [779, 435] on p "Full Stack Capital page lists a bio and prior stints (Microsoft, Broadcom). ( F…" at bounding box center [606, 428] width 404 height 14
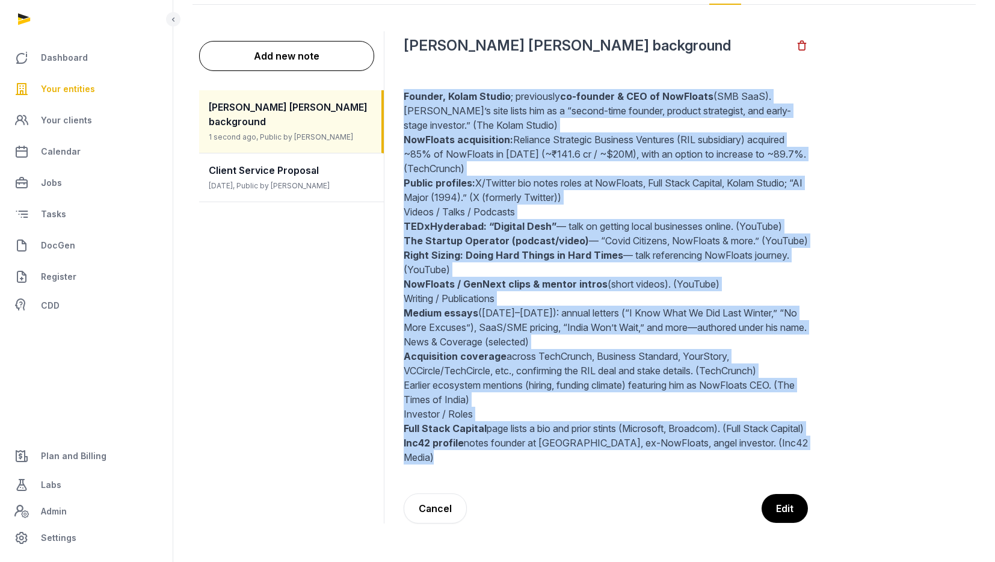
drag, startPoint x: 780, startPoint y: 461, endPoint x: 404, endPoint y: 95, distance: 524.9
click at [404, 95] on div "Founder, Kolam Studio ; previously co-founder & CEO of NowFloats (SMB SaaS). [P…" at bounding box center [606, 277] width 404 height 404
copy div "Loremip, Dolor Sitame ; consectetu ad-elitsed & DOE te IncIdidun (UTL EtdO). Ma…"
